Goal: Information Seeking & Learning: Check status

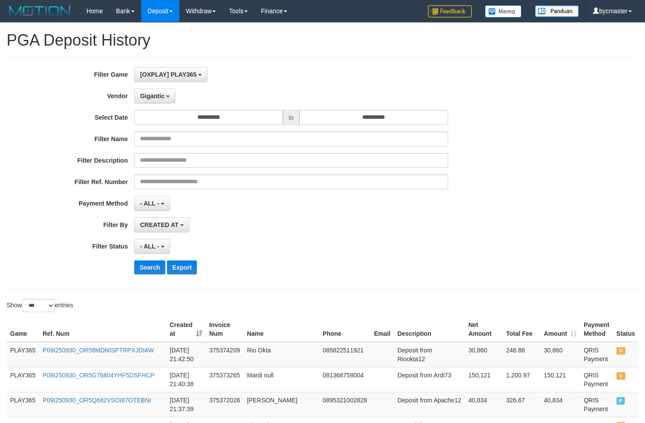
select select "**********"
select select "*"
select select "***"
click at [157, 274] on button "Search" at bounding box center [149, 267] width 31 height 14
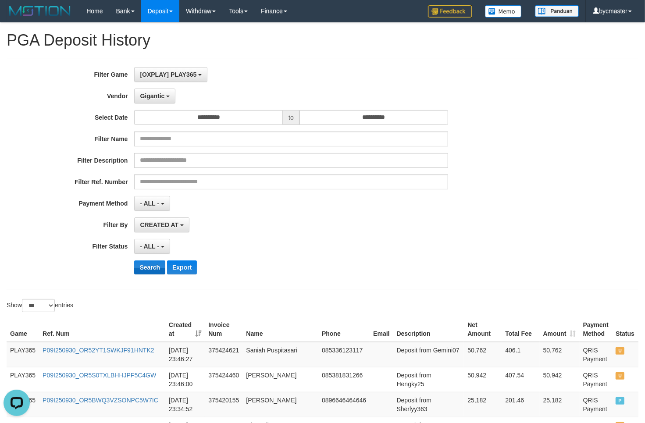
click at [145, 267] on button "Search" at bounding box center [149, 267] width 31 height 14
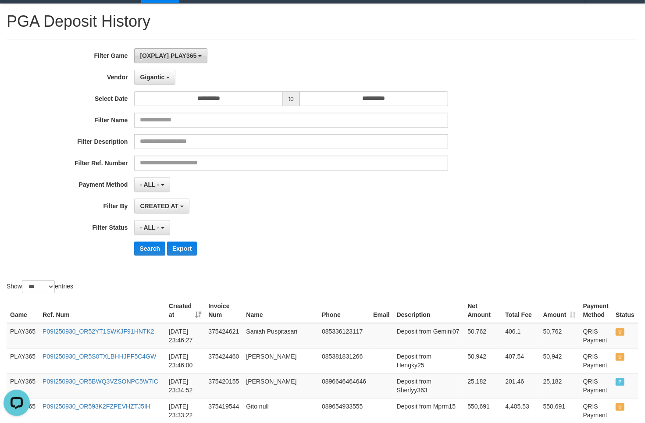
scroll to position [0, 0]
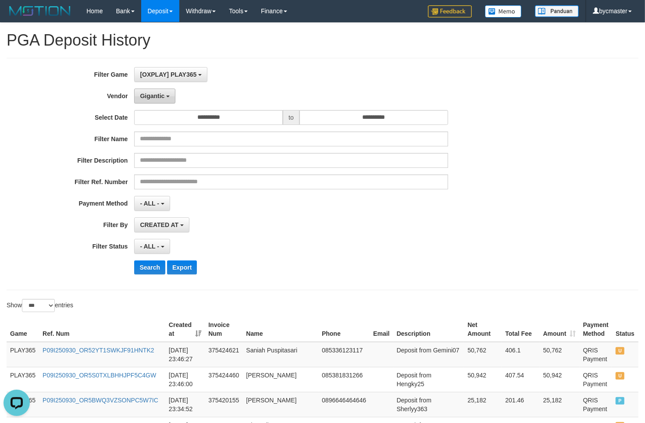
click at [156, 101] on button "Gigantic" at bounding box center [154, 96] width 41 height 15
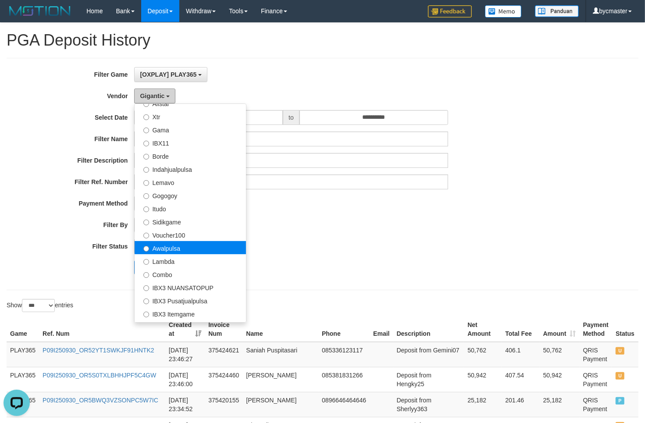
scroll to position [219, 0]
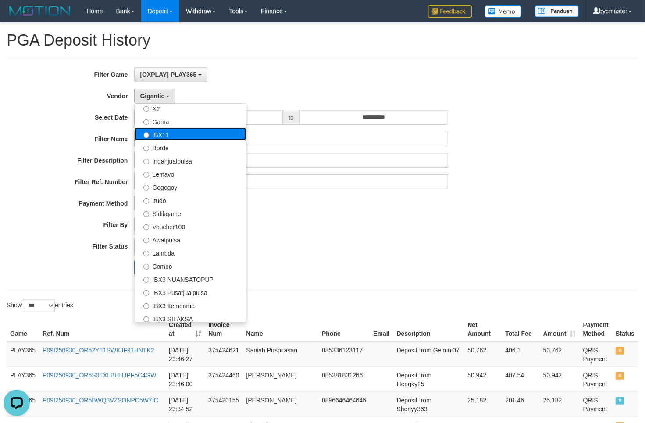
click at [163, 131] on label "IBX11" at bounding box center [190, 134] width 111 height 13
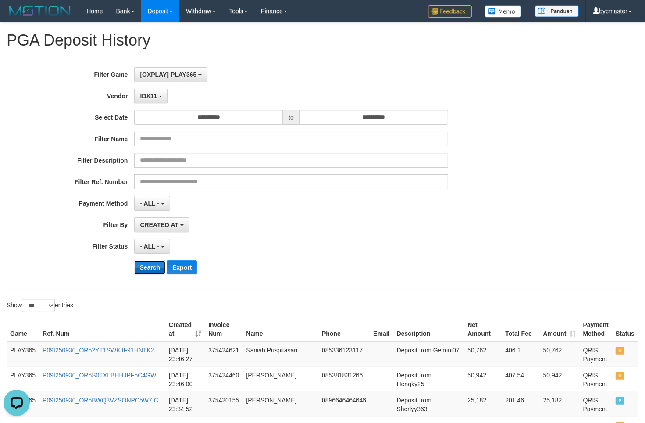
click at [154, 270] on button "Search" at bounding box center [149, 267] width 31 height 14
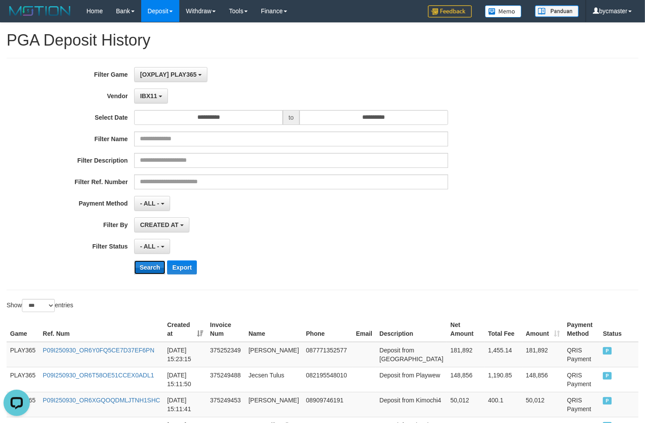
click at [154, 269] on button "Search" at bounding box center [149, 267] width 31 height 14
click at [143, 270] on button "Search" at bounding box center [149, 267] width 31 height 14
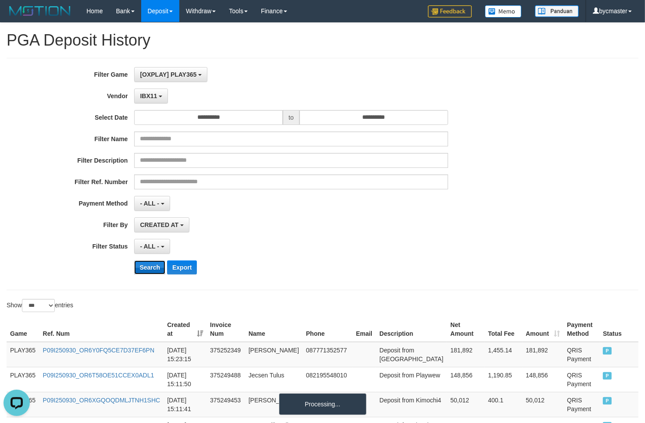
click at [143, 270] on button "Search" at bounding box center [149, 267] width 31 height 14
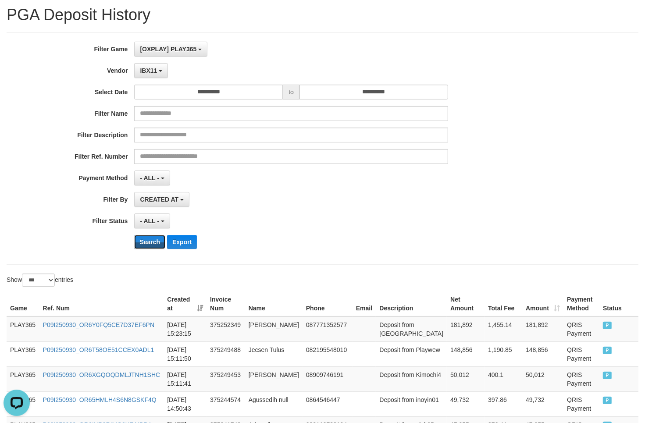
scroll to position [0, 0]
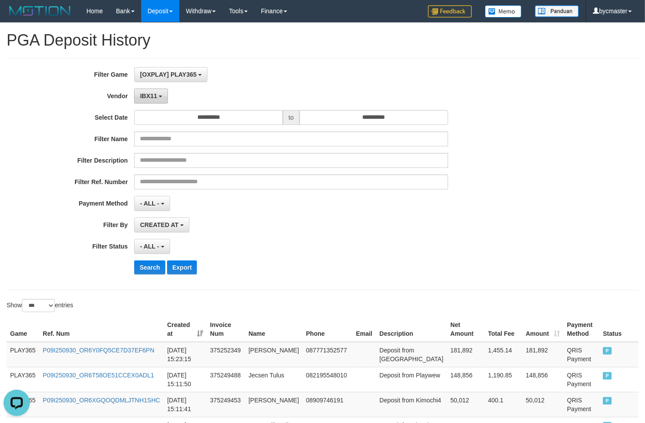
click at [152, 96] on span "IBX11" at bounding box center [148, 95] width 17 height 7
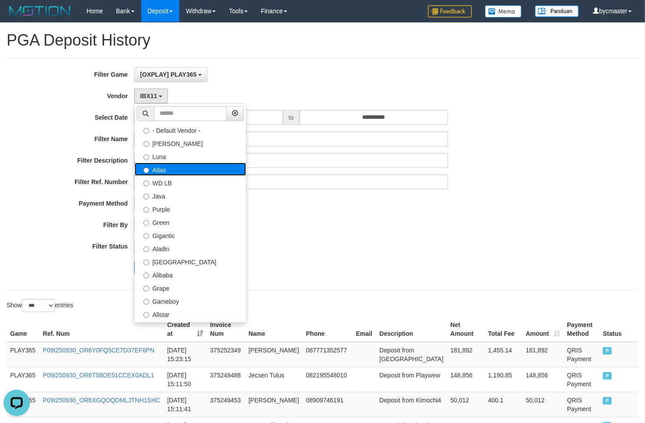
click at [169, 171] on label "Atlas" at bounding box center [190, 169] width 111 height 13
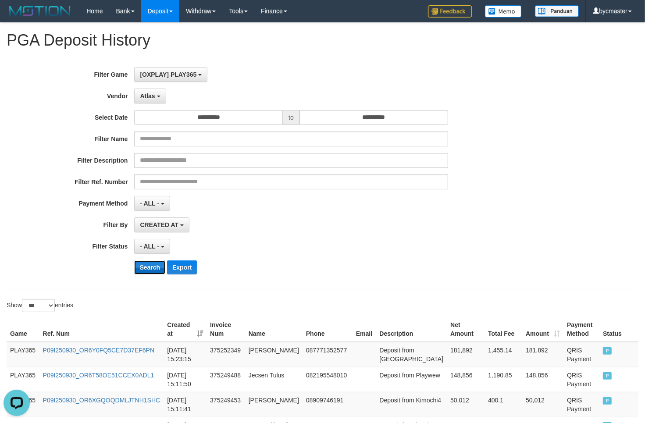
click at [145, 274] on button "Search" at bounding box center [149, 267] width 31 height 14
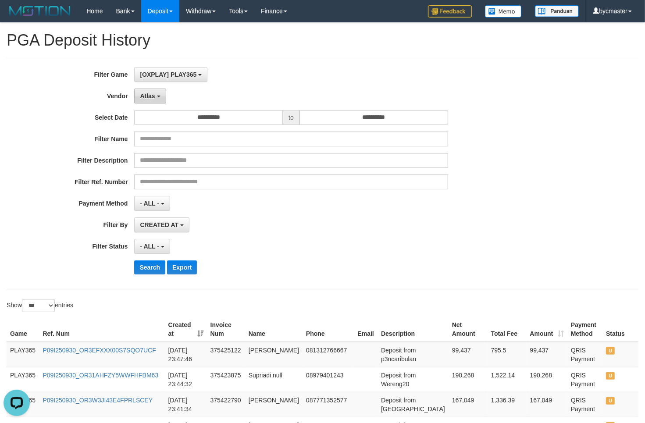
click at [158, 97] on b "button" at bounding box center [159, 97] width 4 height 2
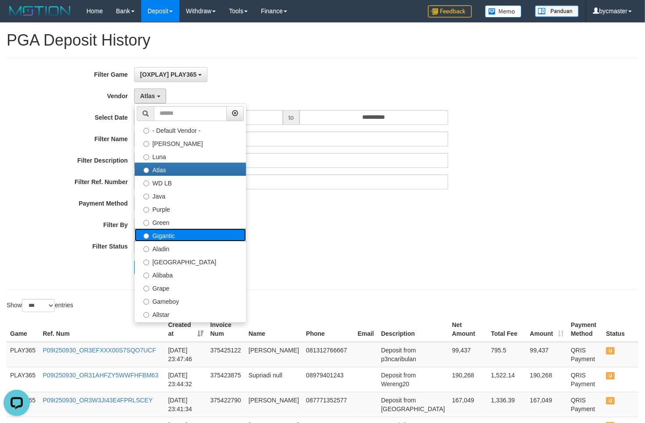
click at [164, 240] on label "Gigantic" at bounding box center [190, 234] width 111 height 13
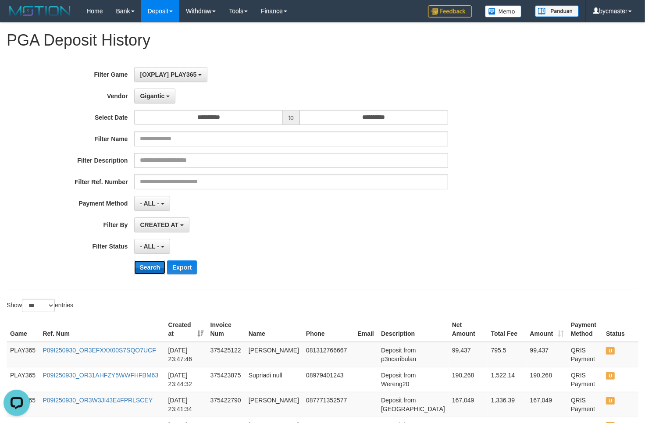
click at [156, 269] on button "Search" at bounding box center [149, 267] width 31 height 14
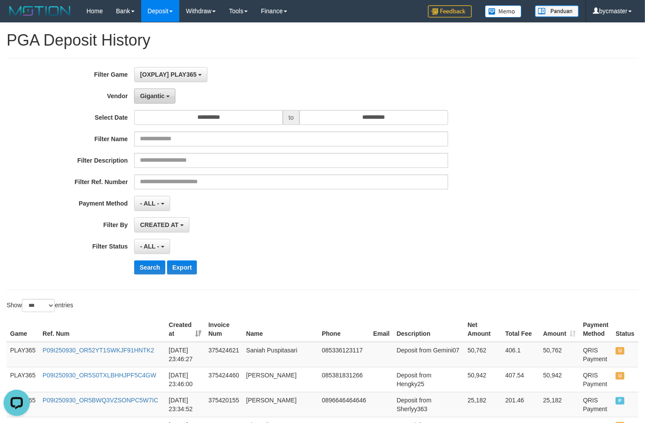
click at [166, 100] on button "Gigantic" at bounding box center [154, 96] width 41 height 15
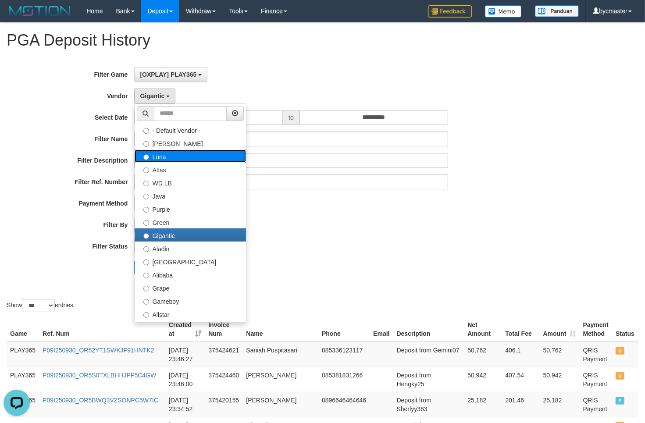
click at [168, 152] on label "Luna" at bounding box center [190, 155] width 111 height 13
select select "**********"
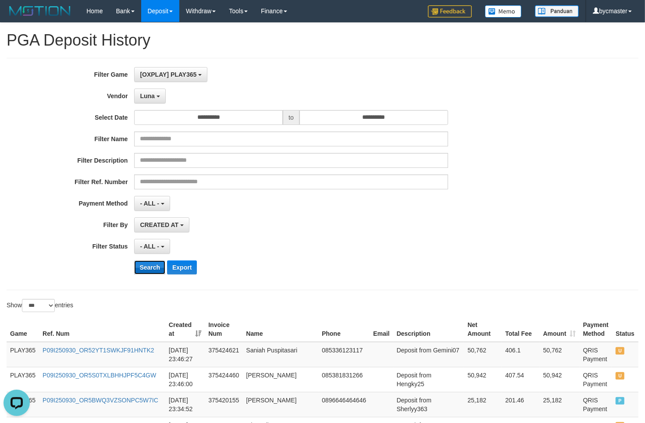
click at [154, 264] on button "Search" at bounding box center [149, 267] width 31 height 14
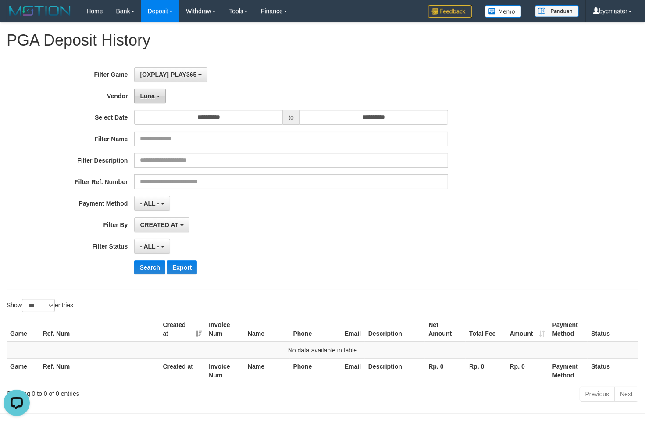
click at [152, 96] on span "Luna" at bounding box center [147, 95] width 14 height 7
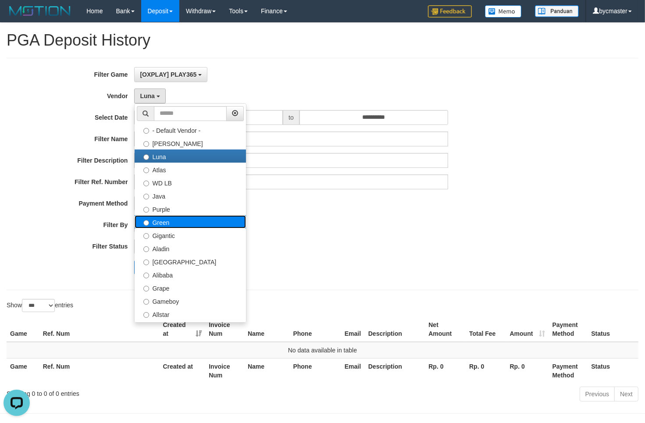
click at [161, 225] on label "Green" at bounding box center [190, 221] width 111 height 13
select select "**********"
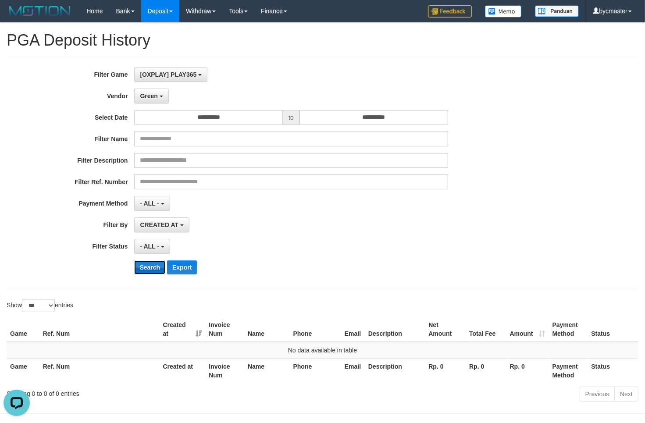
click at [148, 268] on button "Search" at bounding box center [149, 267] width 31 height 14
click at [154, 93] on span "Green" at bounding box center [149, 95] width 18 height 7
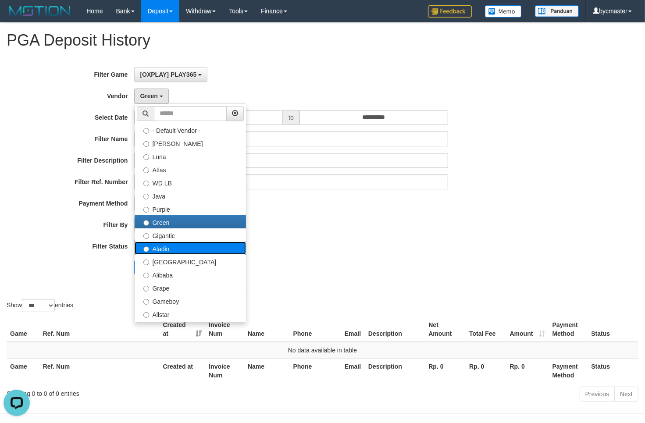
click at [165, 251] on label "Aladin" at bounding box center [190, 248] width 111 height 13
select select "**********"
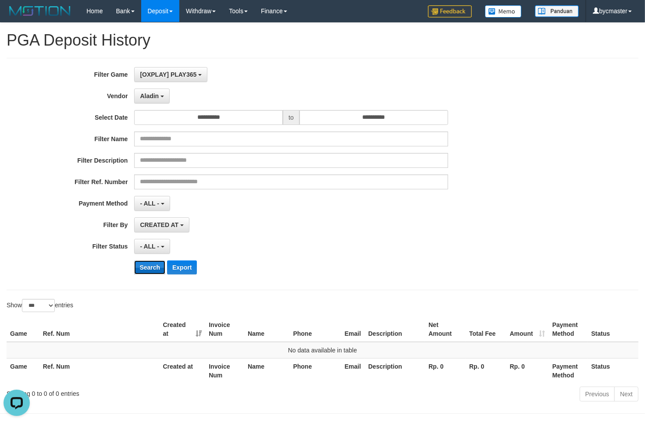
click at [156, 274] on button "Search" at bounding box center [149, 267] width 31 height 14
click at [160, 98] on button "Aladin" at bounding box center [152, 96] width 36 height 15
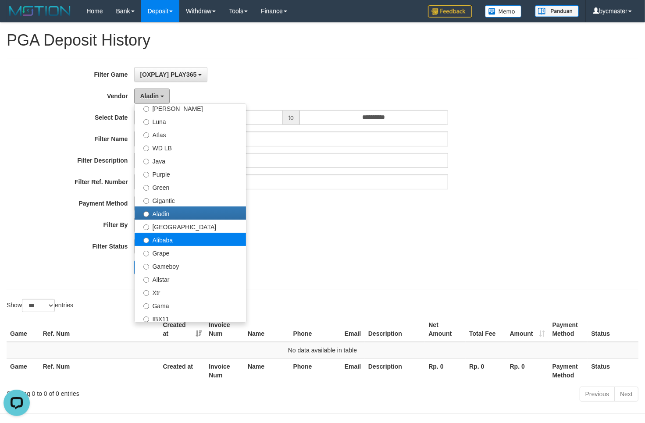
scroll to position [55, 0]
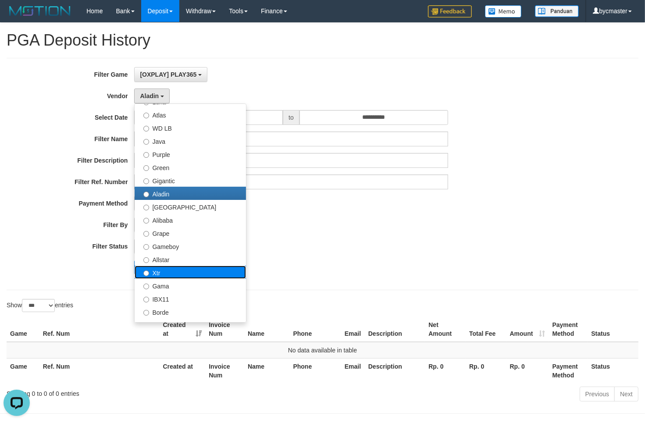
click at [172, 278] on label "Xtr" at bounding box center [190, 272] width 111 height 13
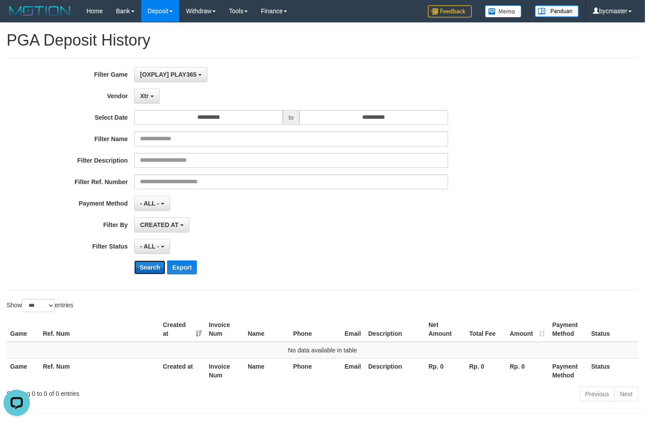
click at [151, 269] on button "Search" at bounding box center [149, 267] width 31 height 14
click at [152, 100] on button "Xtr" at bounding box center [146, 96] width 25 height 15
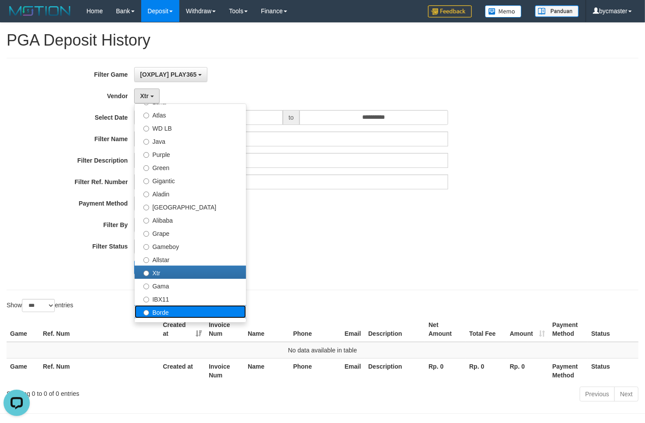
click at [158, 312] on label "Borde" at bounding box center [190, 311] width 111 height 13
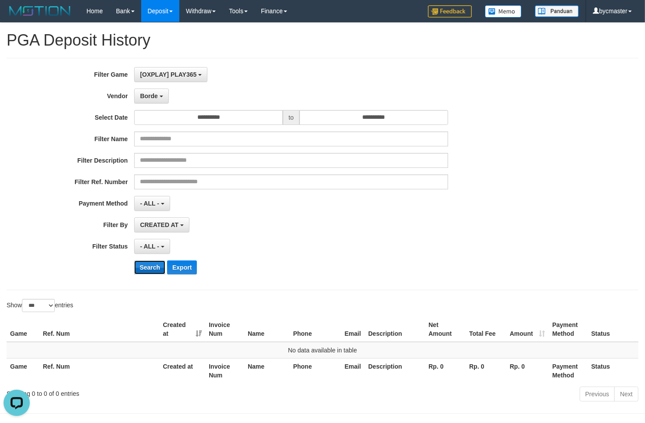
click at [154, 272] on button "Search" at bounding box center [149, 267] width 31 height 14
click at [153, 93] on span "Borde" at bounding box center [149, 95] width 18 height 7
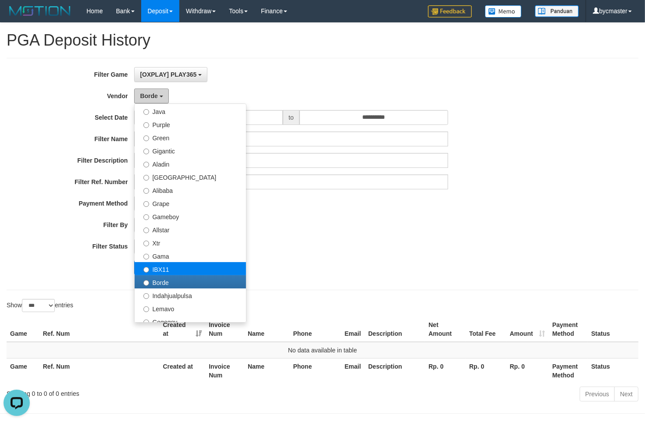
scroll to position [110, 0]
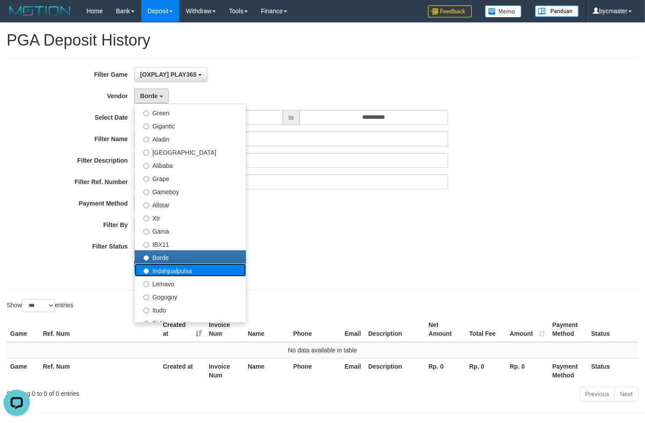
click at [169, 270] on label "Indahjualpulsa" at bounding box center [190, 269] width 111 height 13
select select "**********"
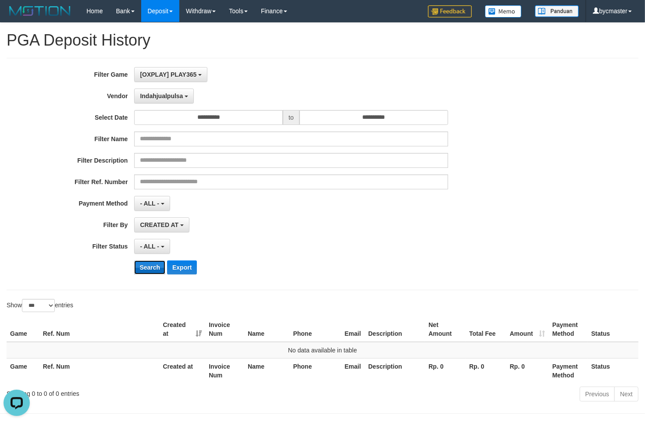
click at [150, 270] on button "Search" at bounding box center [149, 267] width 31 height 14
click at [169, 97] on span "Indahjualpulsa" at bounding box center [161, 95] width 43 height 7
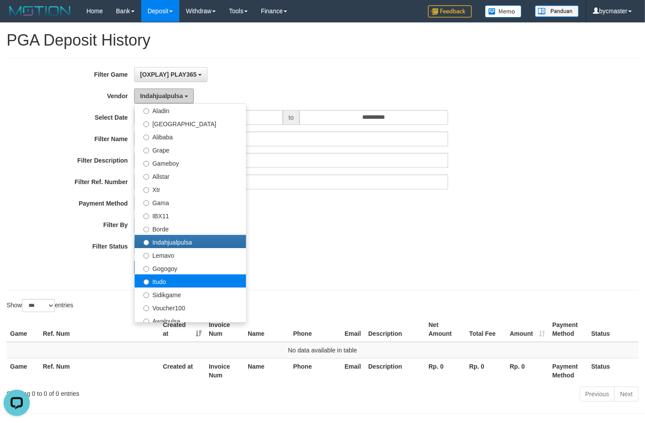
scroll to position [164, 0]
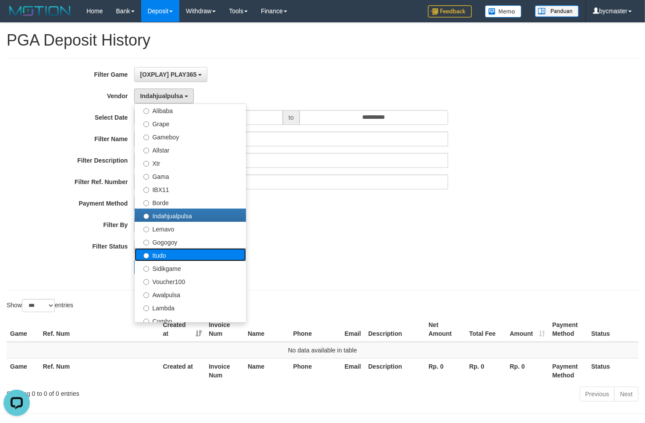
click at [167, 256] on label "Itudo" at bounding box center [190, 254] width 111 height 13
select select "**********"
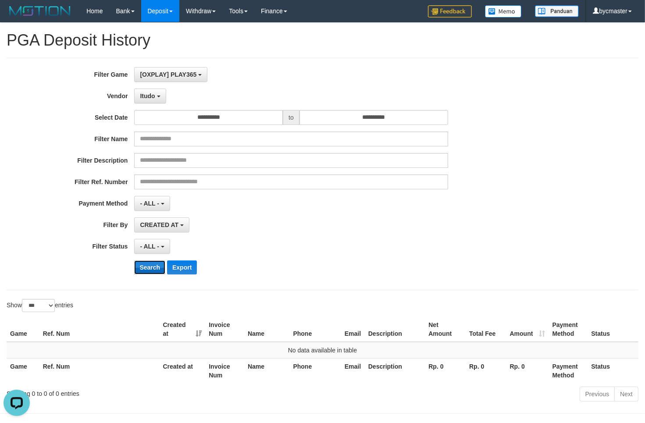
click at [152, 268] on button "Search" at bounding box center [149, 267] width 31 height 14
click at [154, 104] on div "**********" at bounding box center [268, 174] width 537 height 214
click at [156, 99] on button "Itudo" at bounding box center [150, 96] width 32 height 15
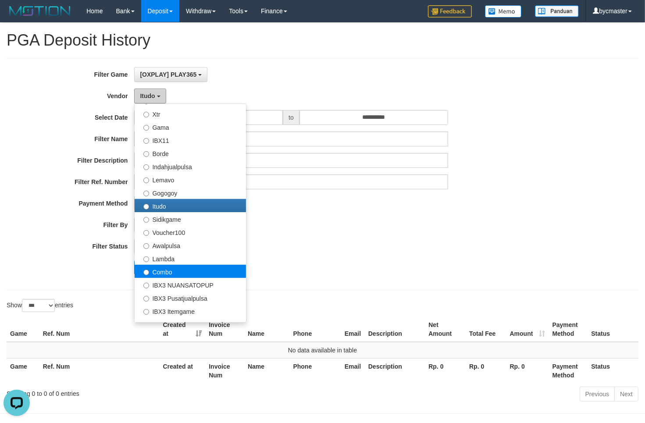
scroll to position [327, 0]
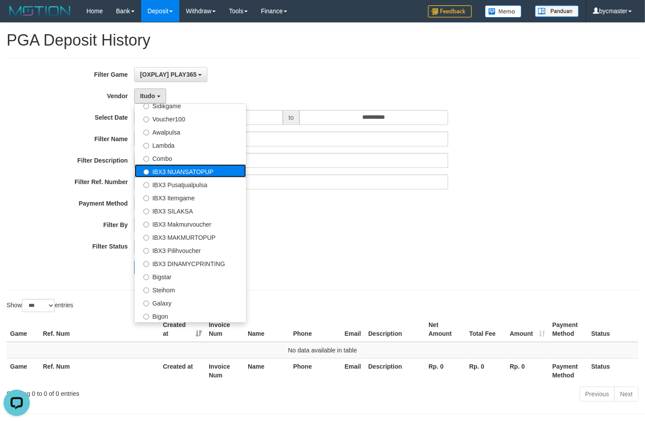
click at [196, 171] on label "IBX3 NUANSATOPUP" at bounding box center [190, 170] width 111 height 13
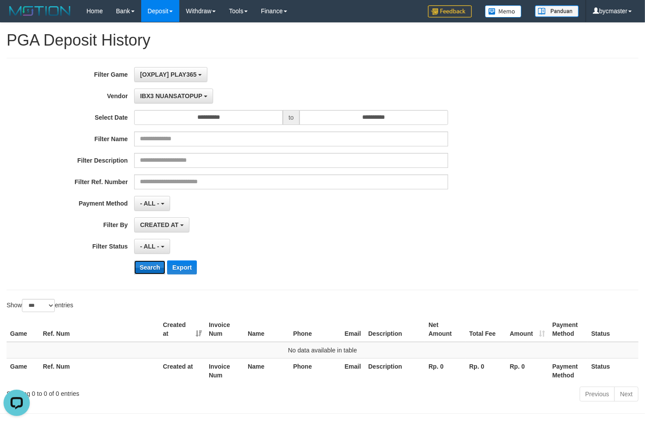
click at [141, 270] on button "Search" at bounding box center [149, 267] width 31 height 14
click at [175, 92] on button "IBX3 NUANSATOPUP" at bounding box center [173, 96] width 78 height 15
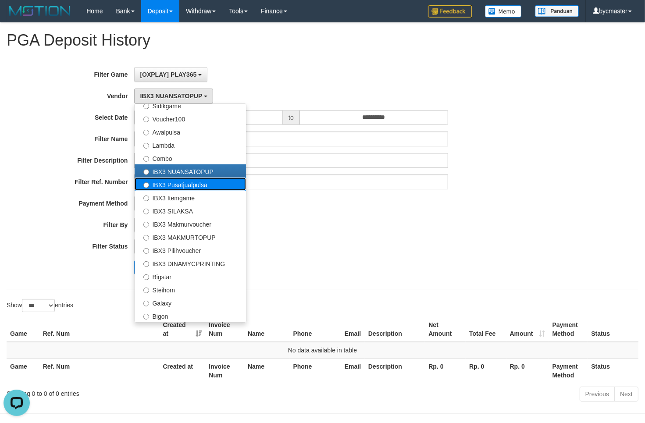
click at [185, 181] on label "IBX3 Pusatjualpulsa" at bounding box center [190, 184] width 111 height 13
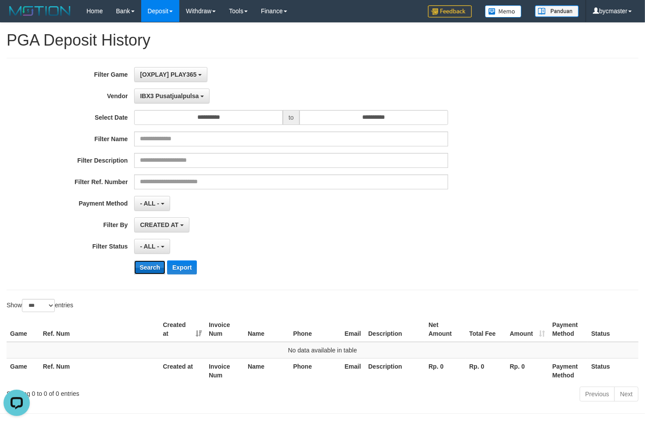
drag, startPoint x: 143, startPoint y: 270, endPoint x: 147, endPoint y: 244, distance: 25.7
click at [144, 268] on button "Search" at bounding box center [149, 267] width 31 height 14
click at [179, 105] on div "**********" at bounding box center [268, 174] width 537 height 214
click at [187, 97] on span "IBX3 Pusatjualpulsa" at bounding box center [169, 95] width 59 height 7
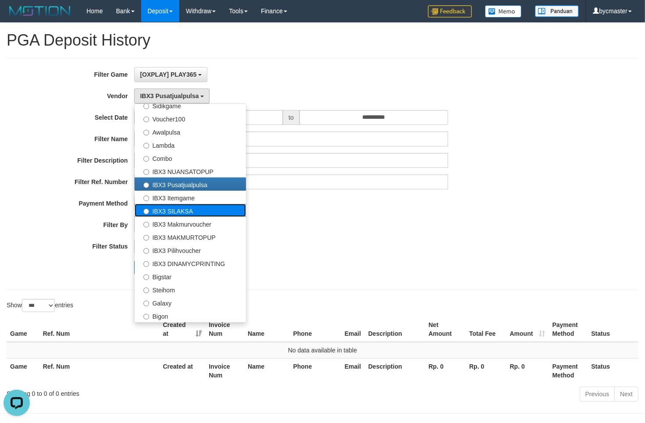
click at [185, 213] on label "IBX3 SILAKSA" at bounding box center [190, 210] width 111 height 13
select select "**********"
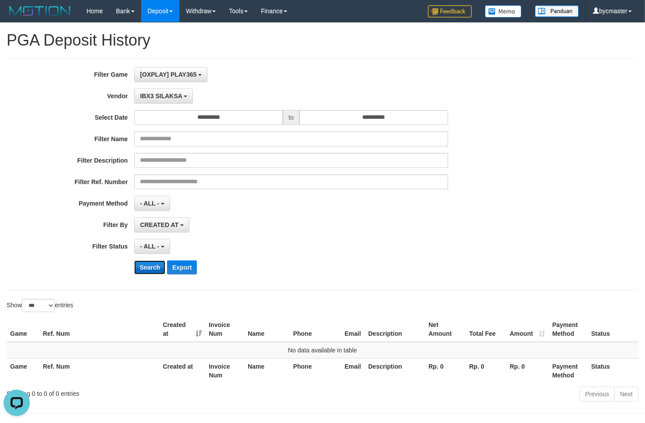
click at [152, 265] on button "Search" at bounding box center [149, 267] width 31 height 14
click at [165, 100] on span "IBX3 SILAKSA" at bounding box center [161, 95] width 42 height 7
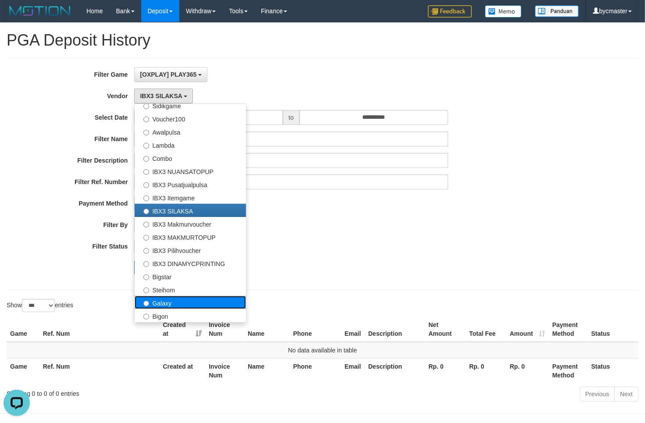
click at [159, 301] on label "Galaxy" at bounding box center [190, 302] width 111 height 13
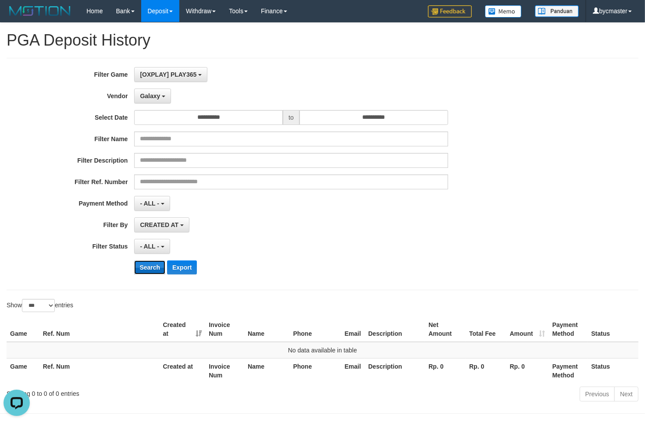
click at [148, 268] on button "Search" at bounding box center [149, 267] width 31 height 14
click at [163, 222] on button "CREATED AT" at bounding box center [161, 224] width 55 height 15
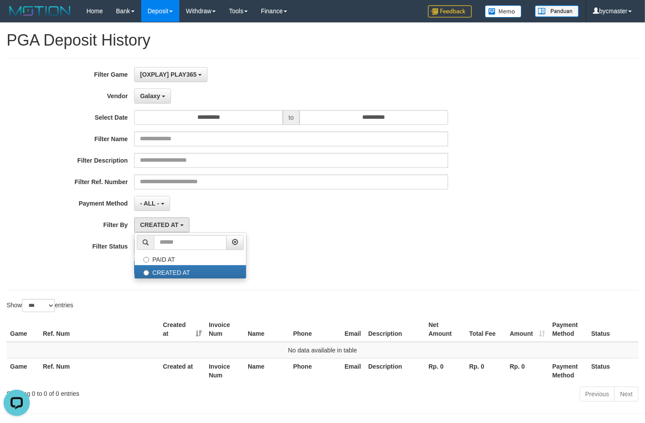
click at [224, 209] on div "- ALL - SELECT ALL - ALL - SELECT PAYMENT METHOD Mandiri BNI OVO CIMB BRI MAYBA…" at bounding box center [290, 203] width 313 height 15
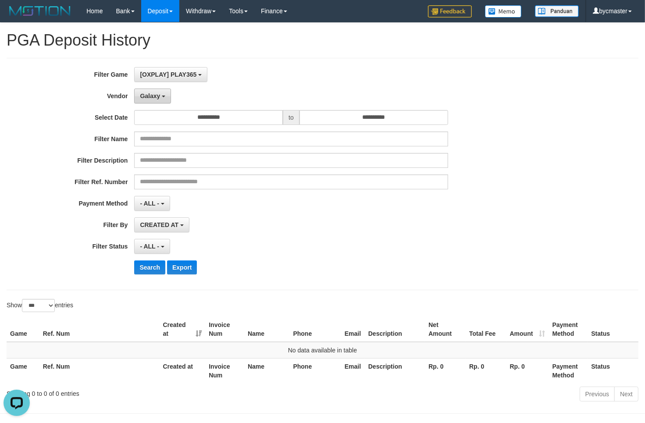
click at [166, 95] on button "Galaxy" at bounding box center [152, 96] width 37 height 15
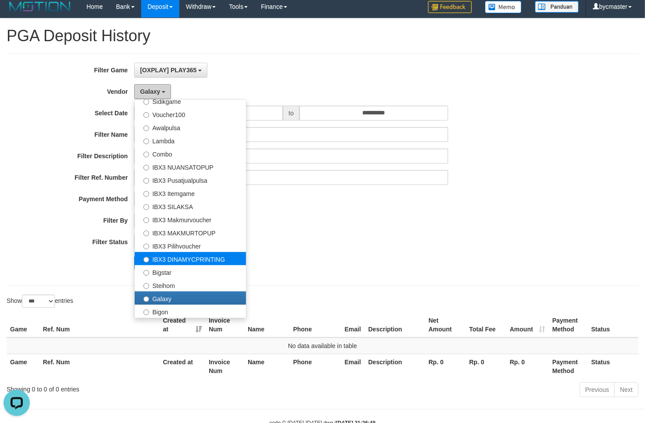
scroll to position [32, 0]
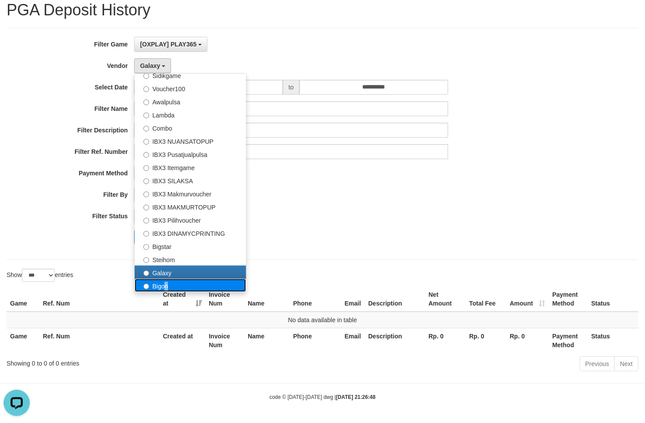
click at [163, 282] on label "Bigon" at bounding box center [190, 285] width 111 height 13
click at [152, 284] on label "Bigon" at bounding box center [190, 285] width 111 height 13
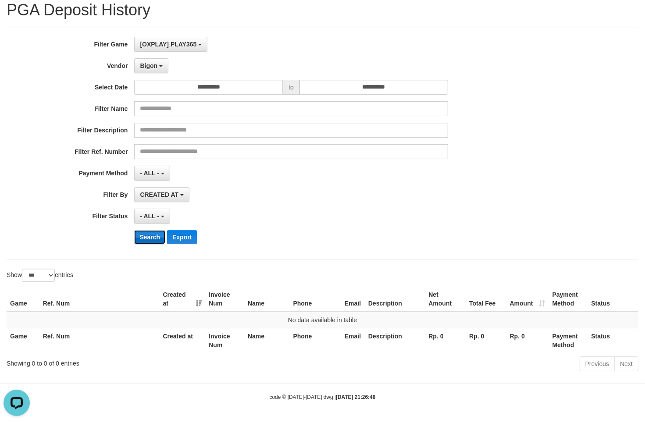
click at [153, 233] on button "Search" at bounding box center [149, 237] width 31 height 14
click at [158, 69] on button "Bigon" at bounding box center [151, 65] width 34 height 15
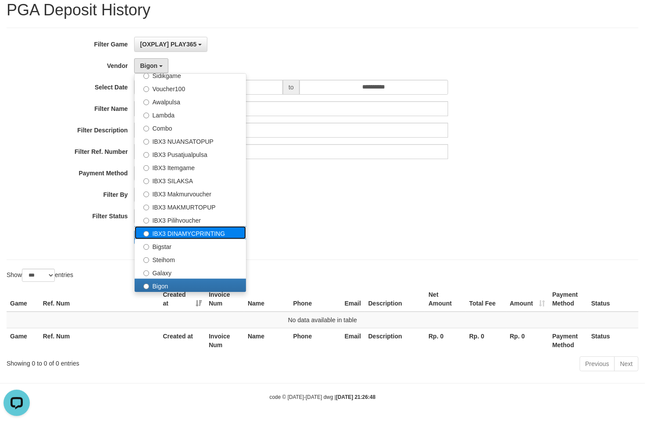
click at [171, 234] on label "IBX3 DINAMYCPRINTING" at bounding box center [190, 232] width 111 height 13
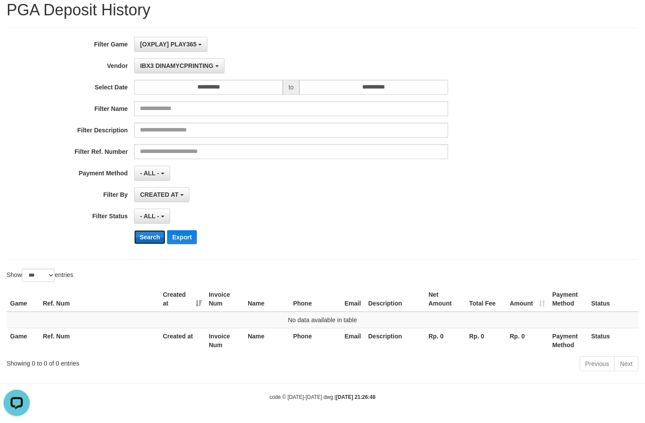
click at [154, 234] on button "Search" at bounding box center [149, 237] width 31 height 14
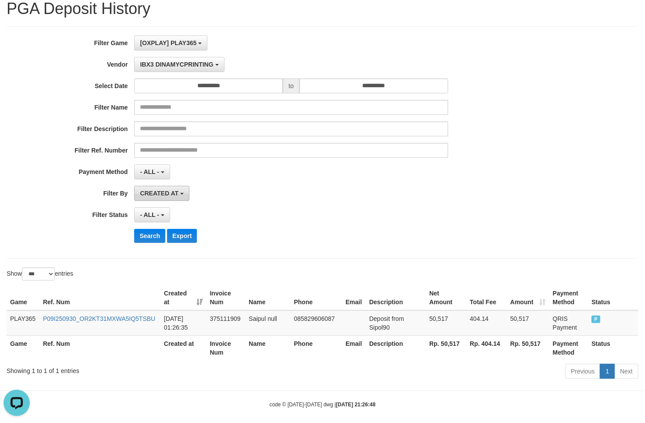
click at [170, 193] on span "CREATED AT" at bounding box center [159, 193] width 39 height 7
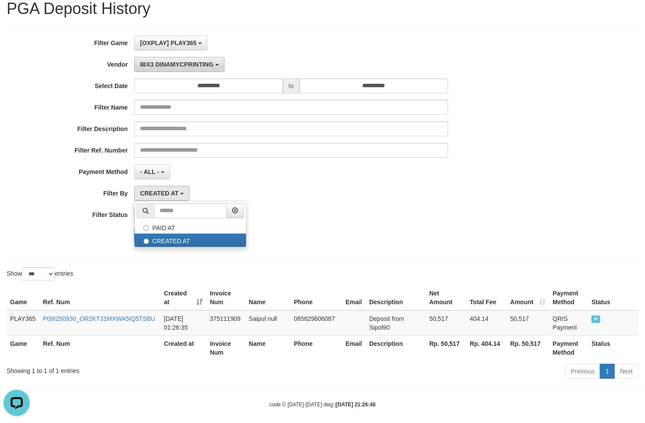
click at [191, 70] on button "IBX3 DINAMYCPRINTING" at bounding box center [179, 64] width 90 height 15
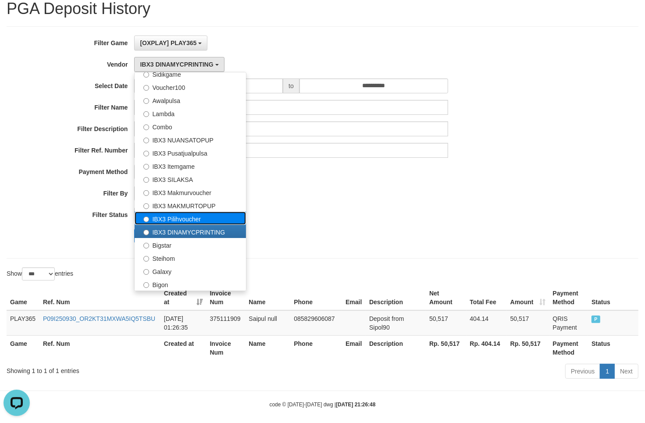
click at [180, 215] on label "IBX3 Pilihvoucher" at bounding box center [190, 218] width 111 height 13
select select "**********"
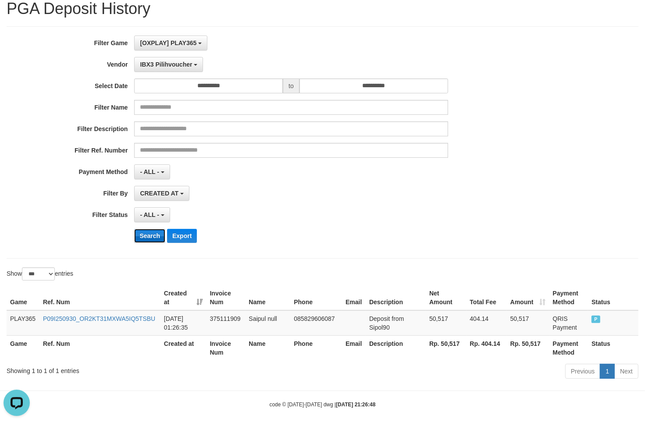
click at [158, 235] on button "Search" at bounding box center [149, 236] width 31 height 14
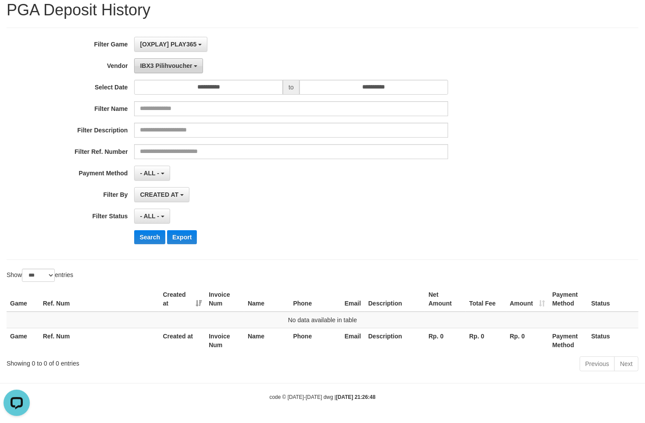
click at [192, 62] on button "IBX3 Pilihvoucher" at bounding box center [168, 65] width 69 height 15
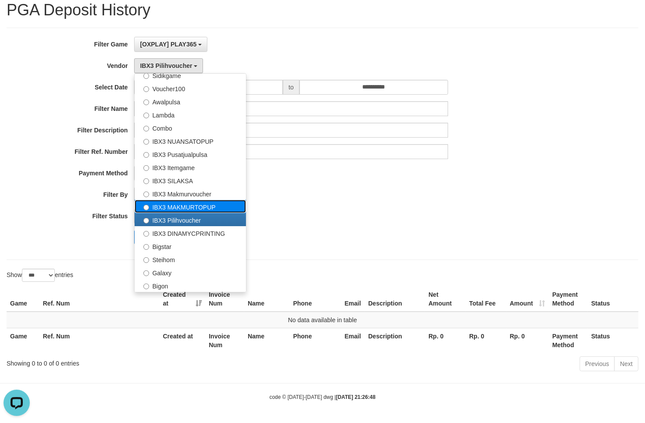
click at [192, 204] on label "IBX3 MAKMURTOPUP" at bounding box center [190, 206] width 111 height 13
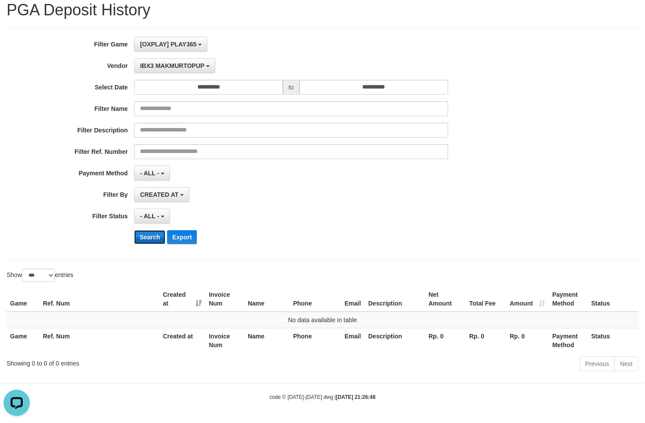
click at [160, 235] on button "Search" at bounding box center [149, 237] width 31 height 14
click at [200, 73] on div "**********" at bounding box center [268, 144] width 537 height 214
click at [200, 67] on span "IBX3 MAKMURTOPUP" at bounding box center [172, 65] width 64 height 7
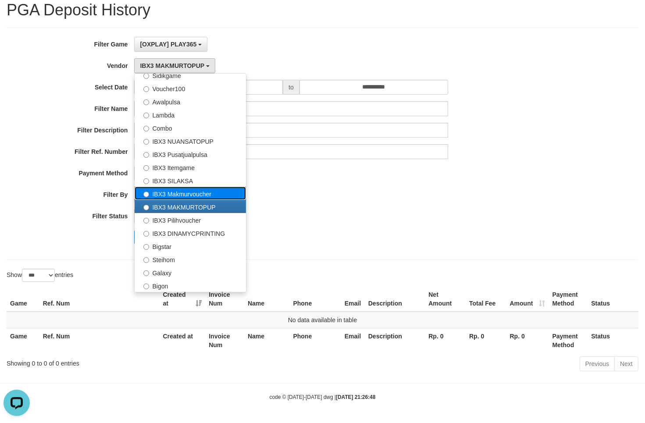
click at [177, 191] on label "IBX3 Makmurvoucher" at bounding box center [190, 193] width 111 height 13
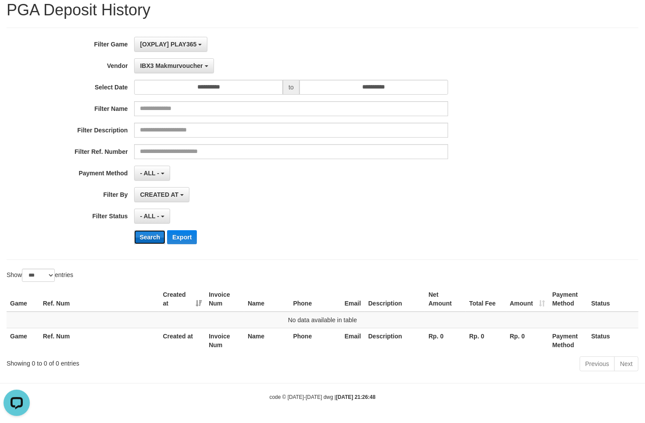
click at [157, 238] on button "Search" at bounding box center [149, 237] width 31 height 14
click at [307, 203] on div "**********" at bounding box center [268, 144] width 537 height 214
click at [193, 60] on button "IBX3 Makmurvoucher" at bounding box center [173, 65] width 79 height 15
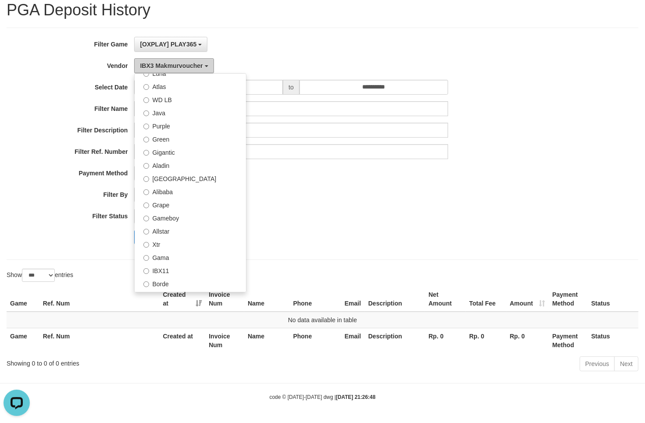
scroll to position [0, 0]
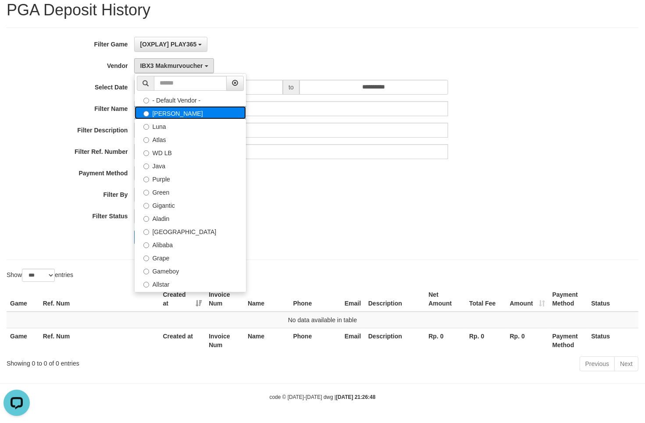
click at [181, 110] on label "[PERSON_NAME]" at bounding box center [190, 112] width 111 height 13
select select "**********"
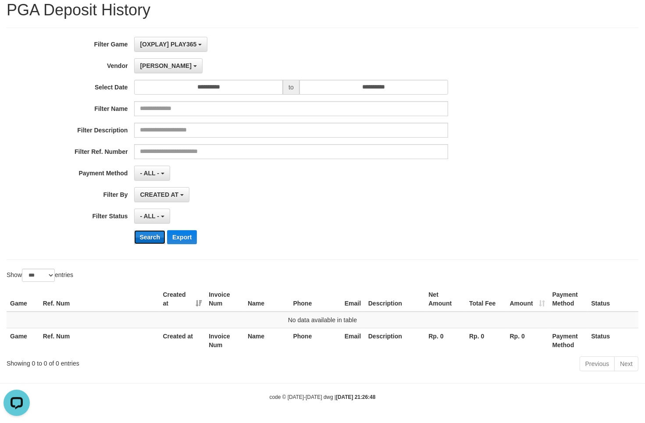
click at [154, 237] on button "Search" at bounding box center [149, 237] width 31 height 14
click at [155, 58] on button "[PERSON_NAME]" at bounding box center [168, 65] width 68 height 15
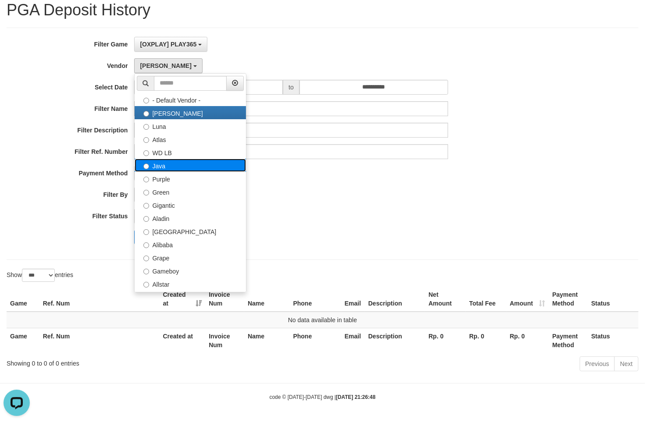
click at [169, 169] on label "Java" at bounding box center [190, 165] width 111 height 13
select select "**********"
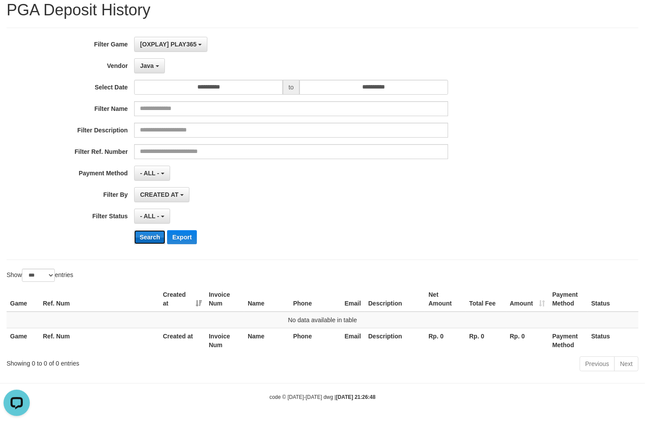
click at [146, 237] on button "Search" at bounding box center [149, 237] width 31 height 14
click at [154, 61] on button "Java" at bounding box center [149, 65] width 30 height 15
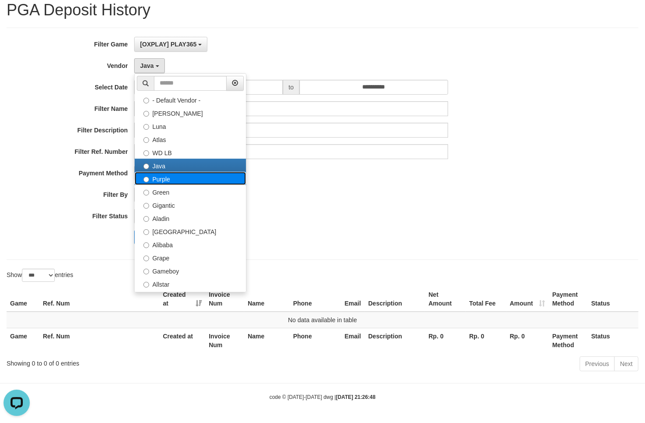
click at [154, 179] on label "Purple" at bounding box center [190, 178] width 111 height 13
select select "**********"
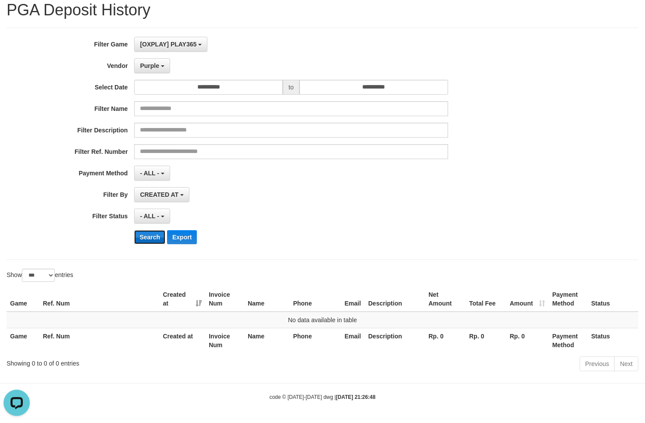
click at [148, 231] on button "Search" at bounding box center [149, 237] width 31 height 14
click at [157, 66] on span "Purple" at bounding box center [149, 65] width 19 height 7
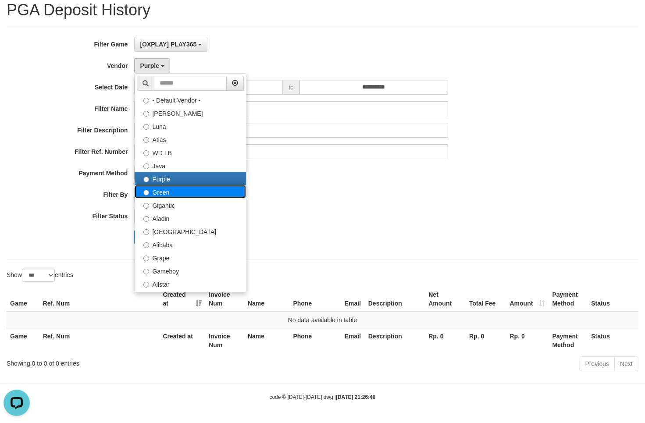
click at [167, 194] on label "Green" at bounding box center [190, 191] width 111 height 13
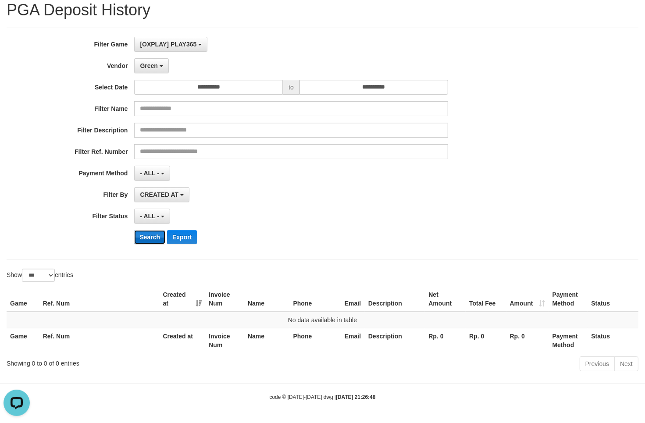
drag, startPoint x: 156, startPoint y: 235, endPoint x: 151, endPoint y: 214, distance: 21.5
click at [155, 234] on button "Search" at bounding box center [149, 237] width 31 height 14
click at [152, 69] on button "Green" at bounding box center [151, 65] width 34 height 15
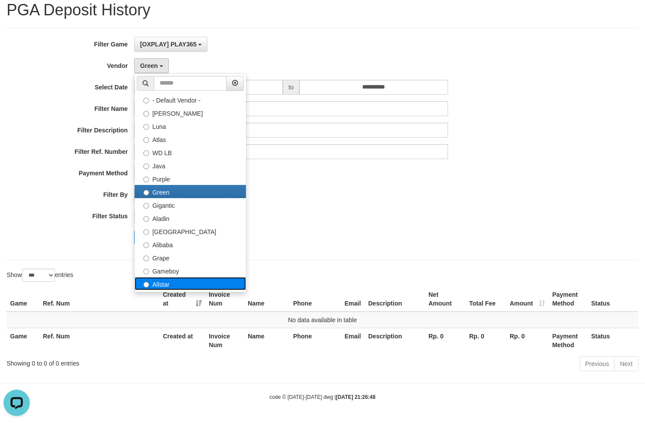
click at [164, 279] on label "Allstar" at bounding box center [190, 283] width 111 height 13
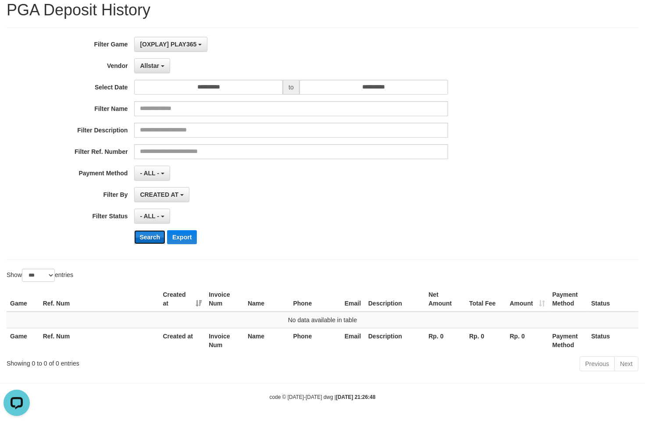
click at [159, 235] on button "Search" at bounding box center [149, 237] width 31 height 14
click at [166, 56] on div "**********" at bounding box center [268, 144] width 537 height 214
click at [157, 62] on span "Allstar" at bounding box center [149, 65] width 19 height 7
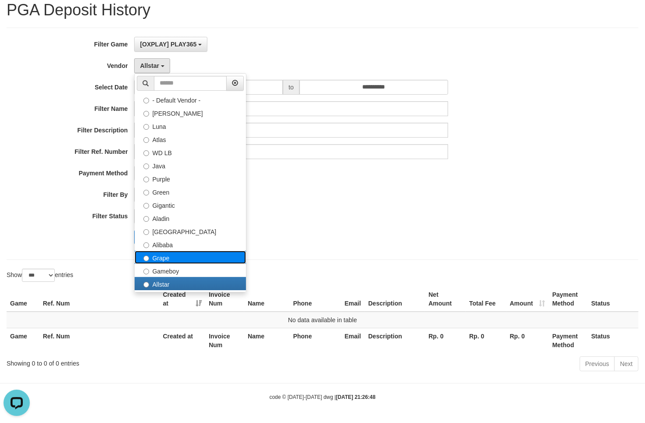
click at [163, 260] on label "Grape" at bounding box center [190, 257] width 111 height 13
select select "**********"
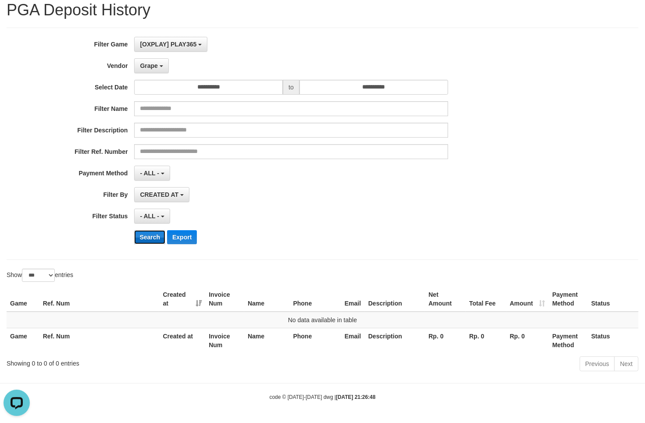
click at [146, 234] on button "Search" at bounding box center [149, 237] width 31 height 14
click at [159, 61] on button "Grape" at bounding box center [151, 65] width 34 height 15
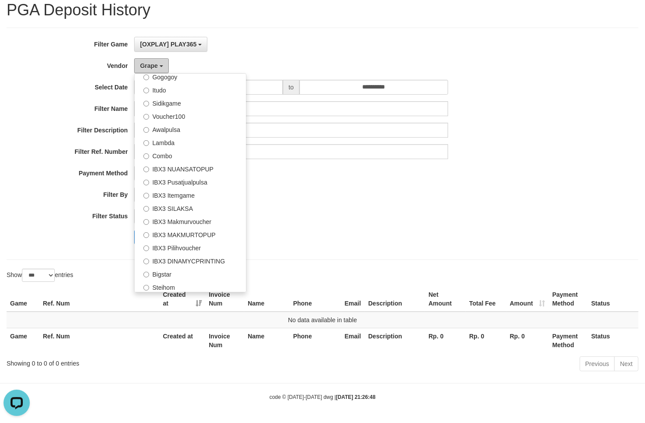
scroll to position [327, 0]
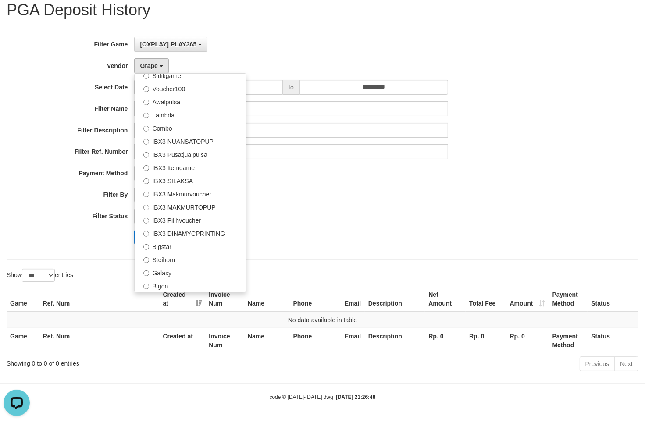
drag, startPoint x: 56, startPoint y: 98, endPoint x: 53, endPoint y: 84, distance: 14.5
click at [55, 88] on div "**********" at bounding box center [268, 144] width 537 height 214
